Goal: Information Seeking & Learning: Learn about a topic

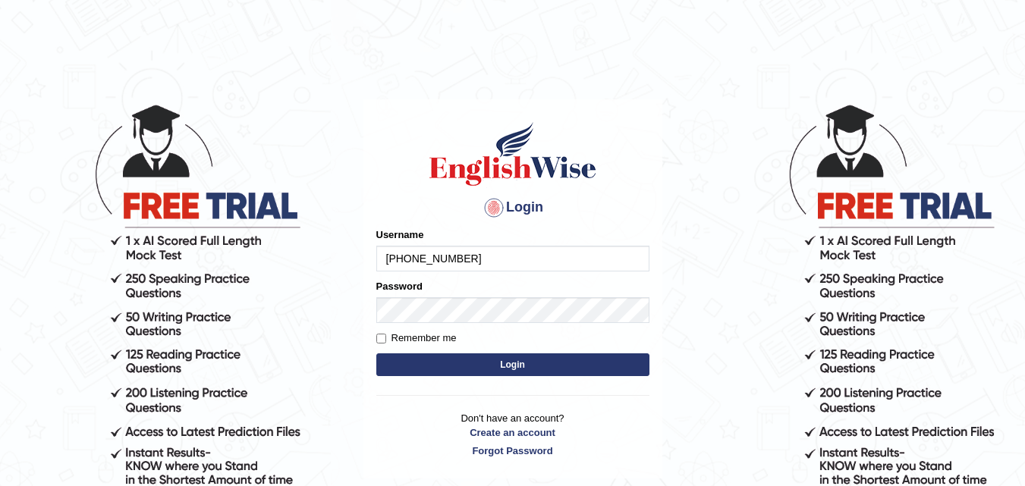
drag, startPoint x: 0, startPoint y: 0, endPoint x: 467, endPoint y: 262, distance: 535.8
click at [467, 262] on input "+919030805541" at bounding box center [512, 259] width 273 height 26
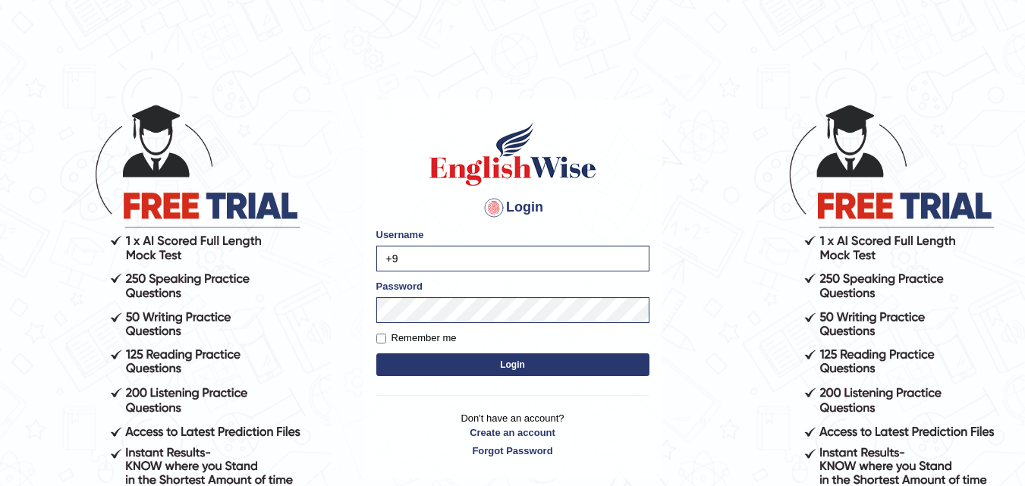
type input "+"
type input "karanvir_parramatta"
click at [485, 356] on button "Login" at bounding box center [512, 364] width 273 height 23
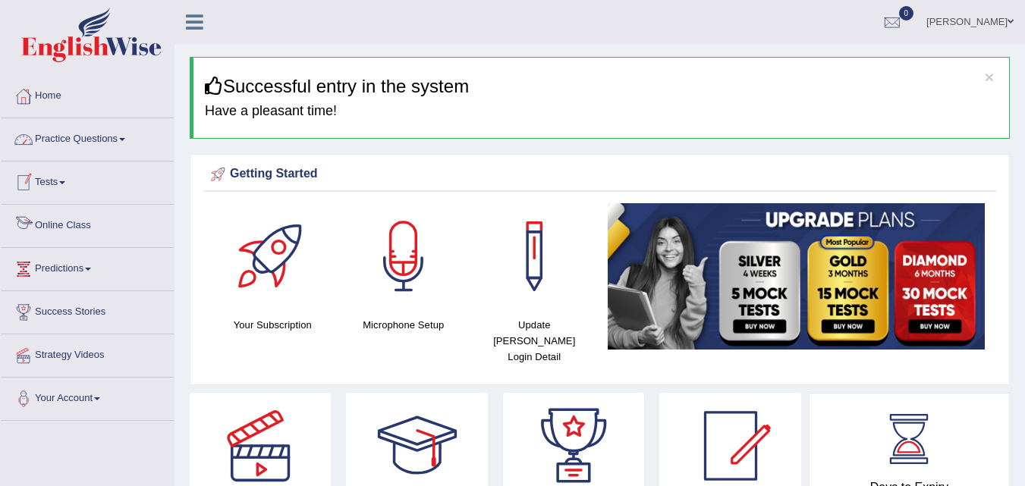
click at [78, 136] on link "Practice Questions" at bounding box center [87, 137] width 173 height 38
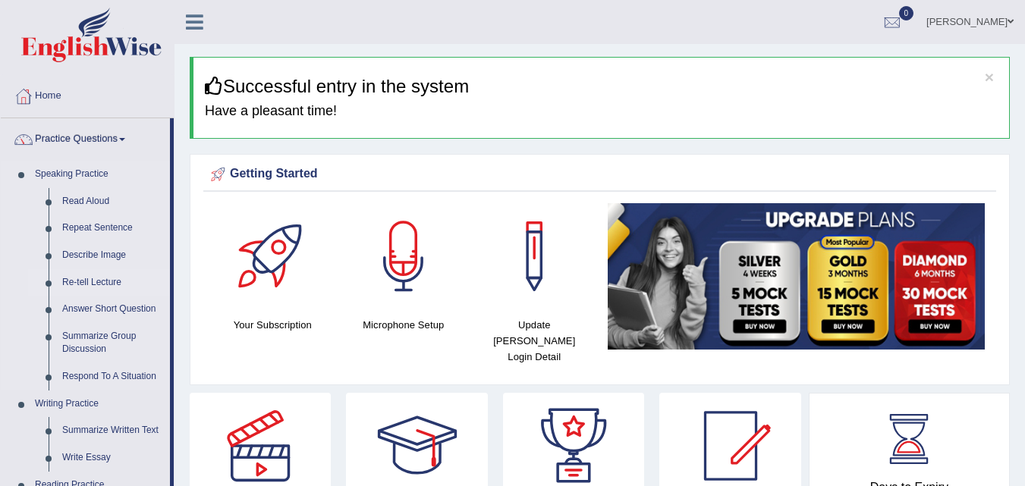
scroll to position [152, 0]
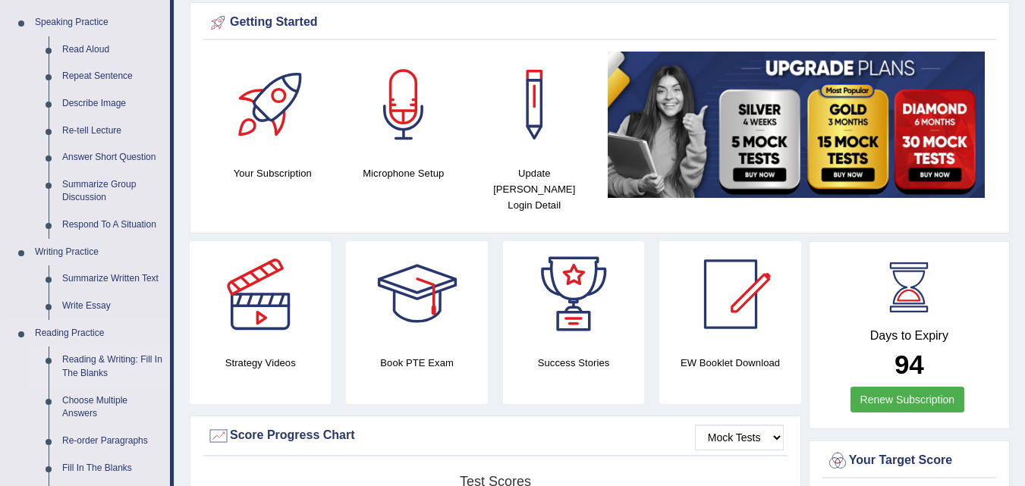
click at [95, 358] on link "Reading & Writing: Fill In The Blanks" at bounding box center [112, 367] width 115 height 40
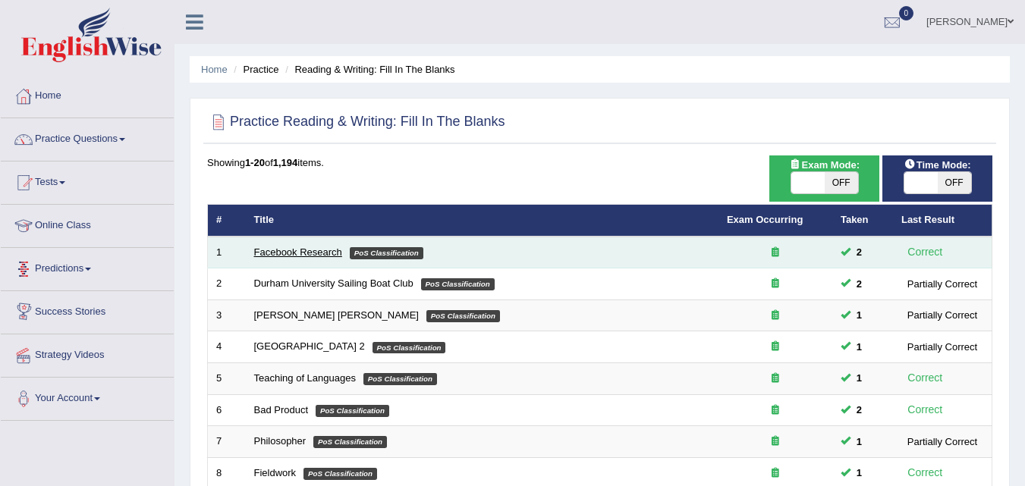
click at [312, 246] on link "Facebook Research" at bounding box center [298, 251] width 88 height 11
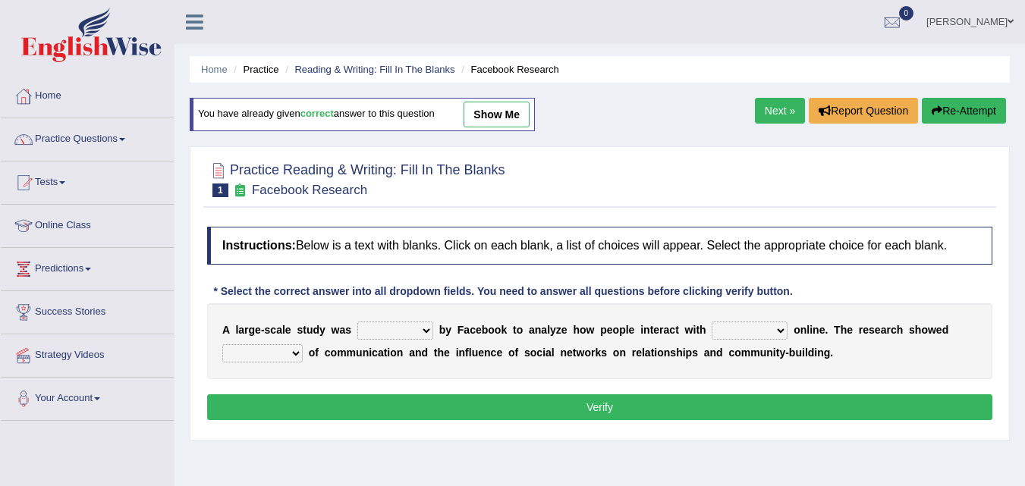
click at [384, 328] on select "surveyed had asked made" at bounding box center [395, 331] width 76 height 18
select select "surveyed"
click at [357, 322] on select "surveyed had asked made" at bounding box center [395, 331] width 76 height 18
click at [300, 350] on select "advantages standards fellowships patterns" at bounding box center [262, 353] width 80 height 18
select select "standards"
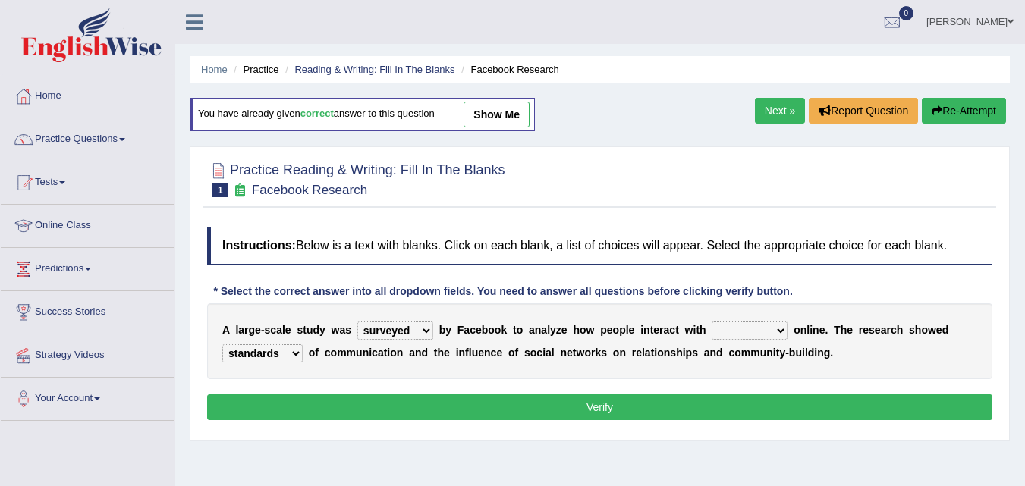
click at [222, 344] on select "advantages standards fellowships patterns" at bounding box center [262, 353] width 80 height 18
drag, startPoint x: 774, startPoint y: 328, endPoint x: 771, endPoint y: 338, distance: 11.0
click at [774, 328] on select "together all each other another" at bounding box center [749, 331] width 76 height 18
select select "each other"
click at [711, 322] on select "together all each other another" at bounding box center [749, 331] width 76 height 18
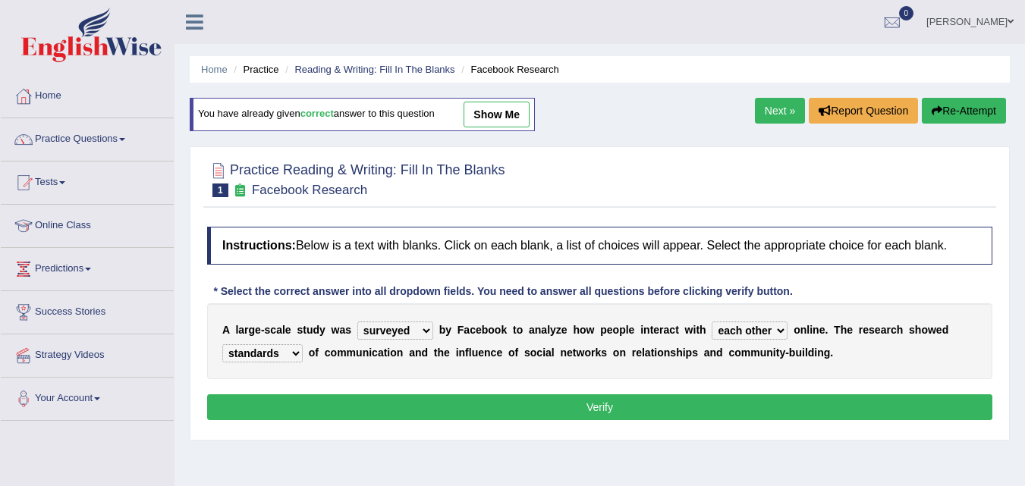
click at [719, 400] on button "Verify" at bounding box center [599, 407] width 785 height 26
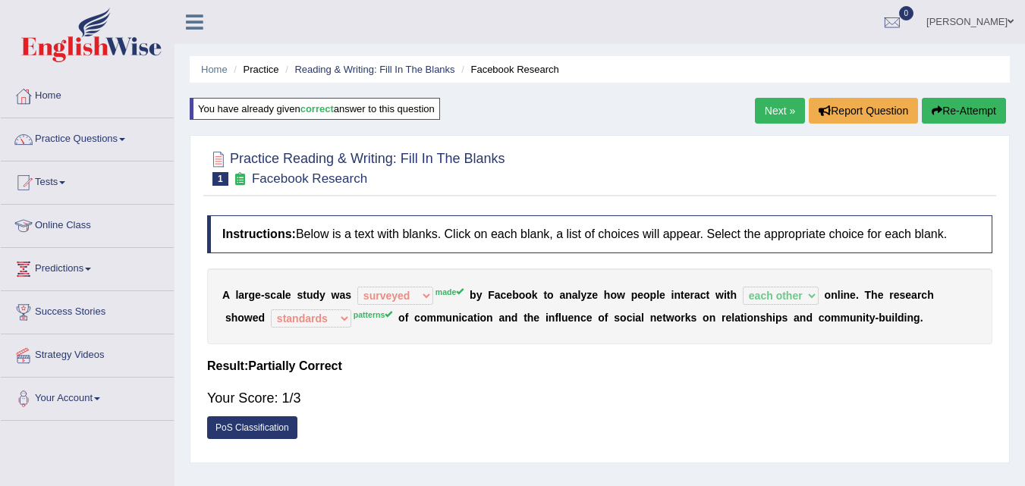
click at [765, 102] on link "Next »" at bounding box center [780, 111] width 50 height 26
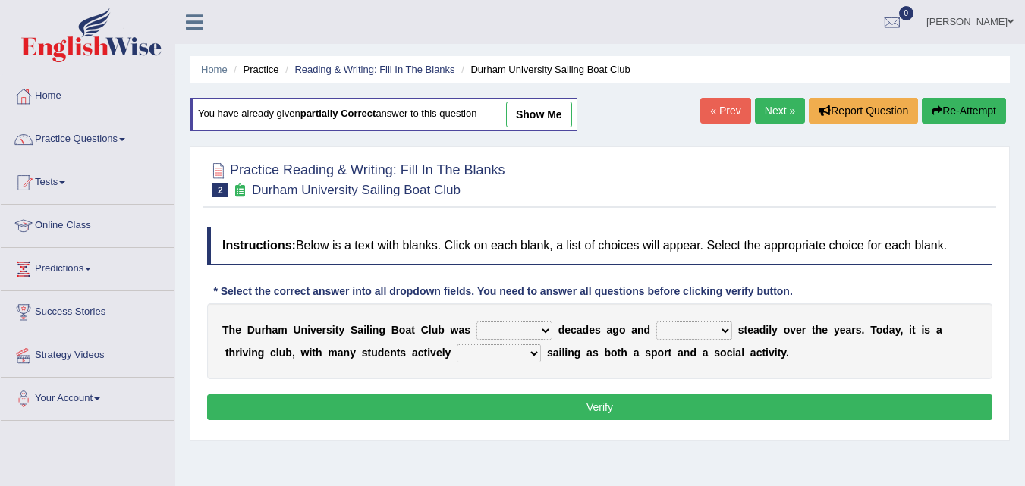
click at [532, 119] on link "show me" at bounding box center [539, 115] width 66 height 26
select select "founded"
select select "has grown"
select select "enjoying"
